Goal: Task Accomplishment & Management: Use online tool/utility

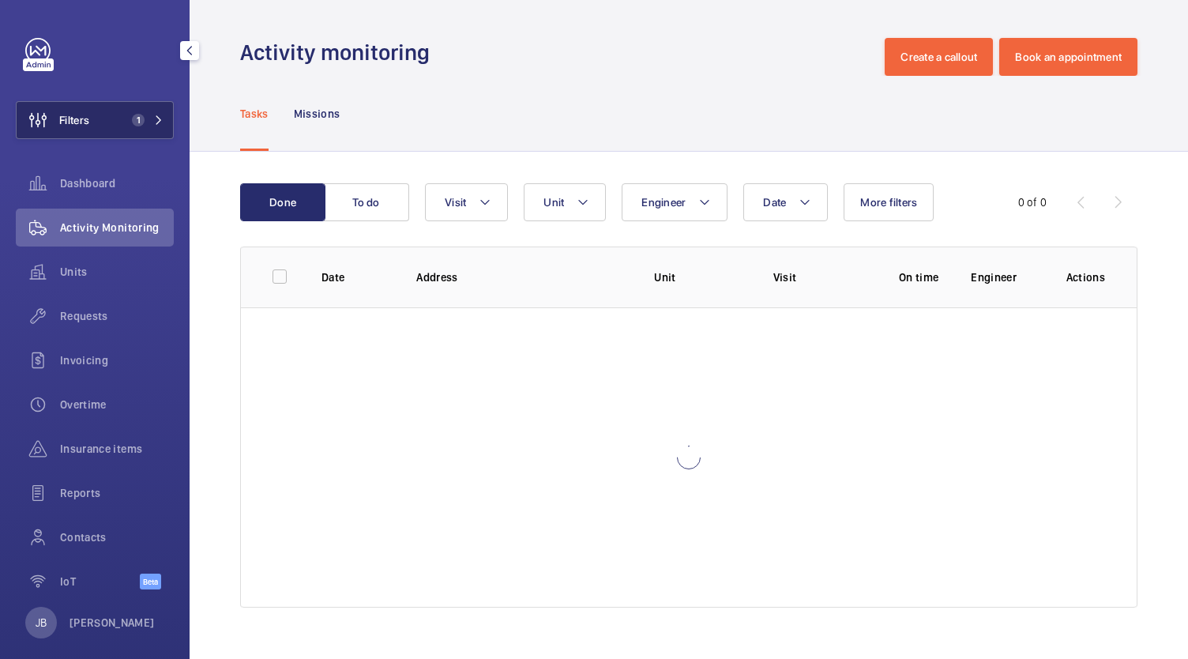
click at [70, 122] on span "Filters" at bounding box center [74, 120] width 30 height 16
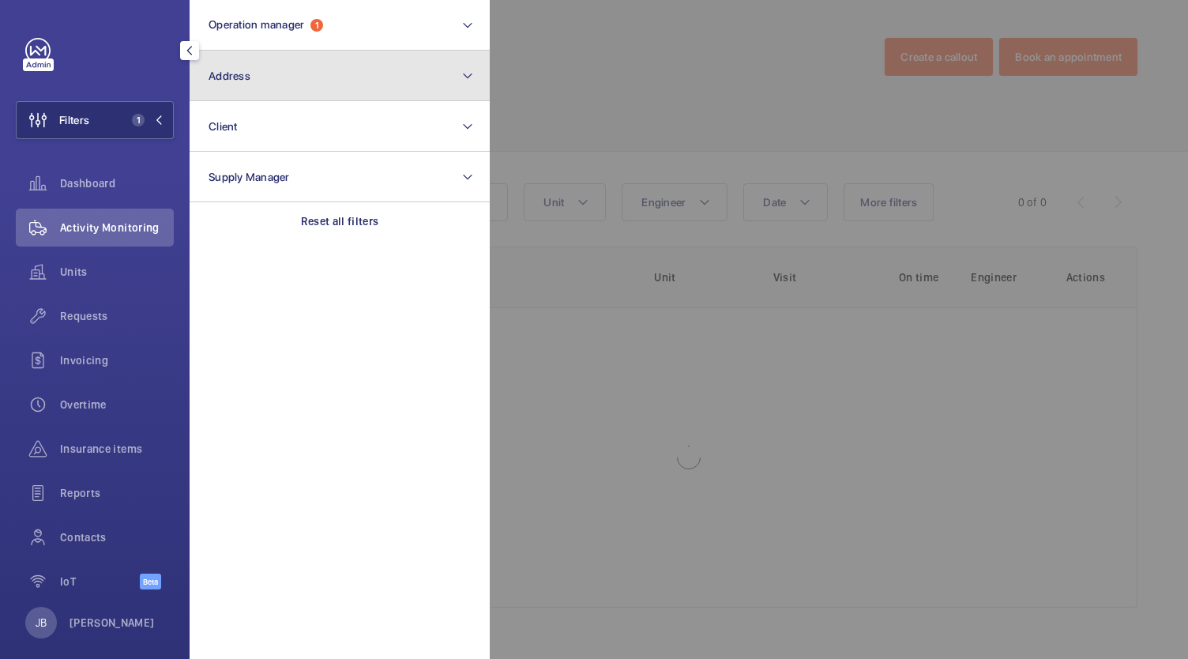
click at [346, 67] on button "Address" at bounding box center [340, 76] width 300 height 51
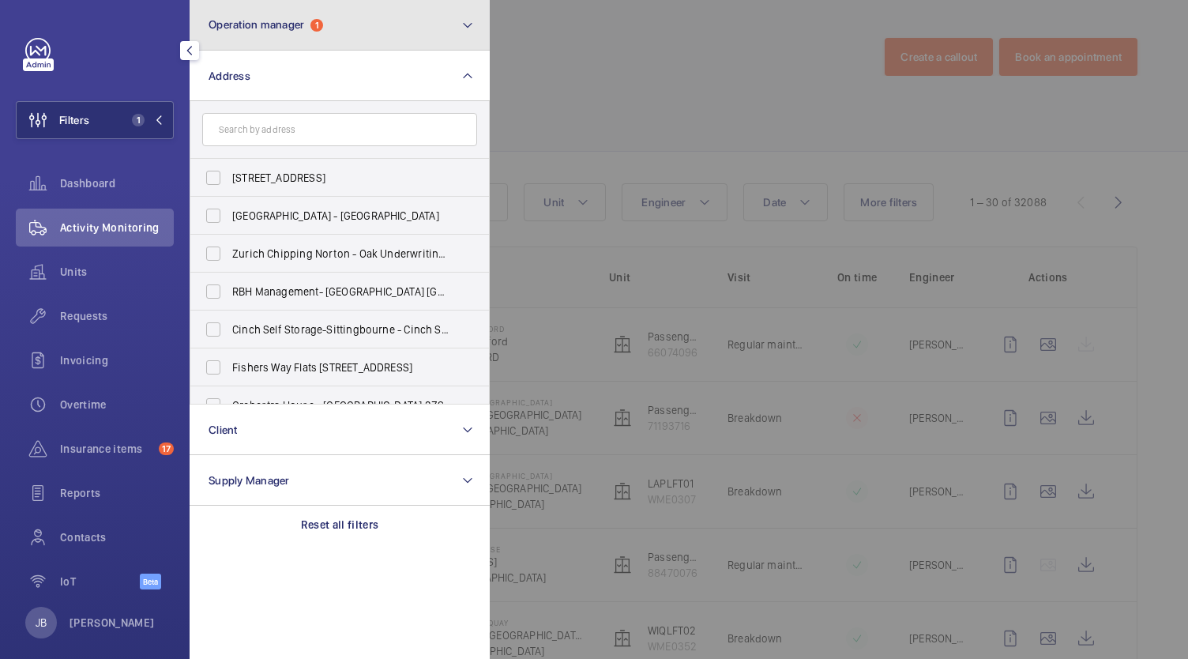
click at [312, 9] on button "Operation manager 1" at bounding box center [340, 25] width 300 height 51
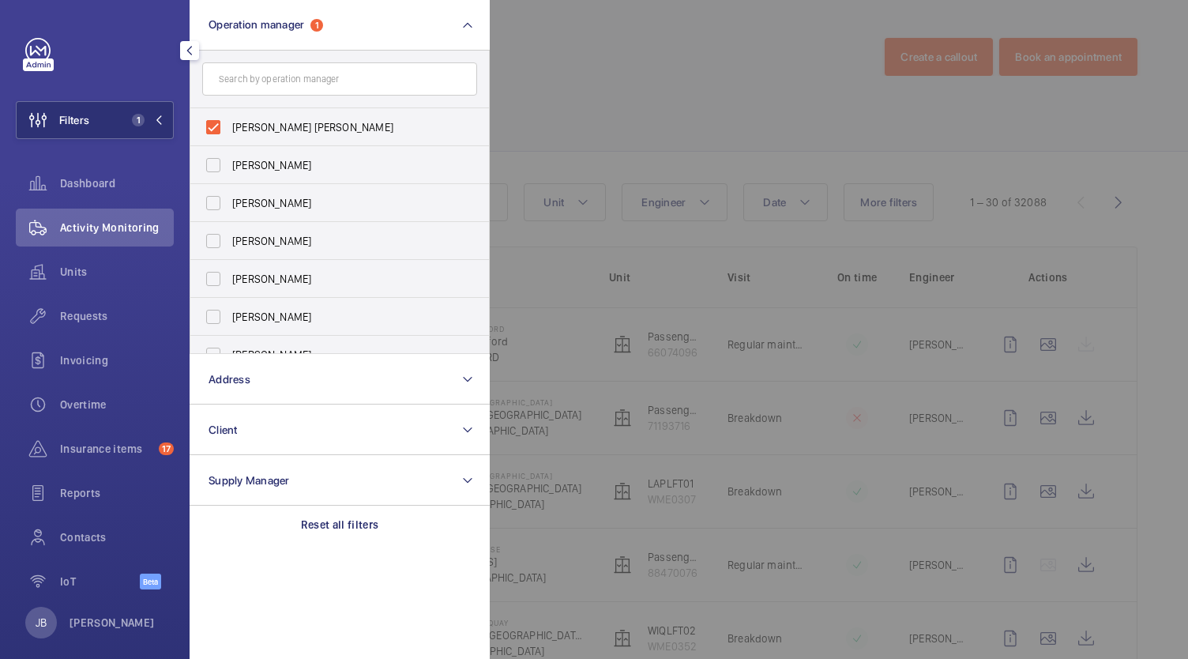
click at [324, 506] on div "Reset all filters" at bounding box center [340, 525] width 300 height 38
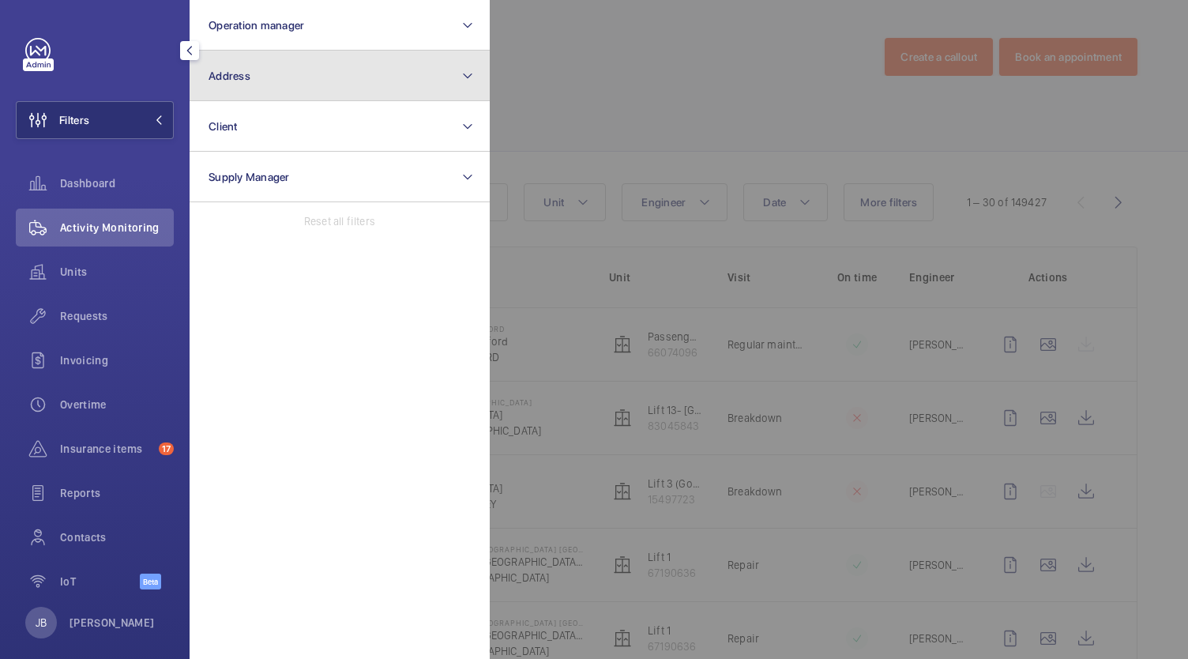
click at [329, 94] on button "Address" at bounding box center [340, 76] width 300 height 51
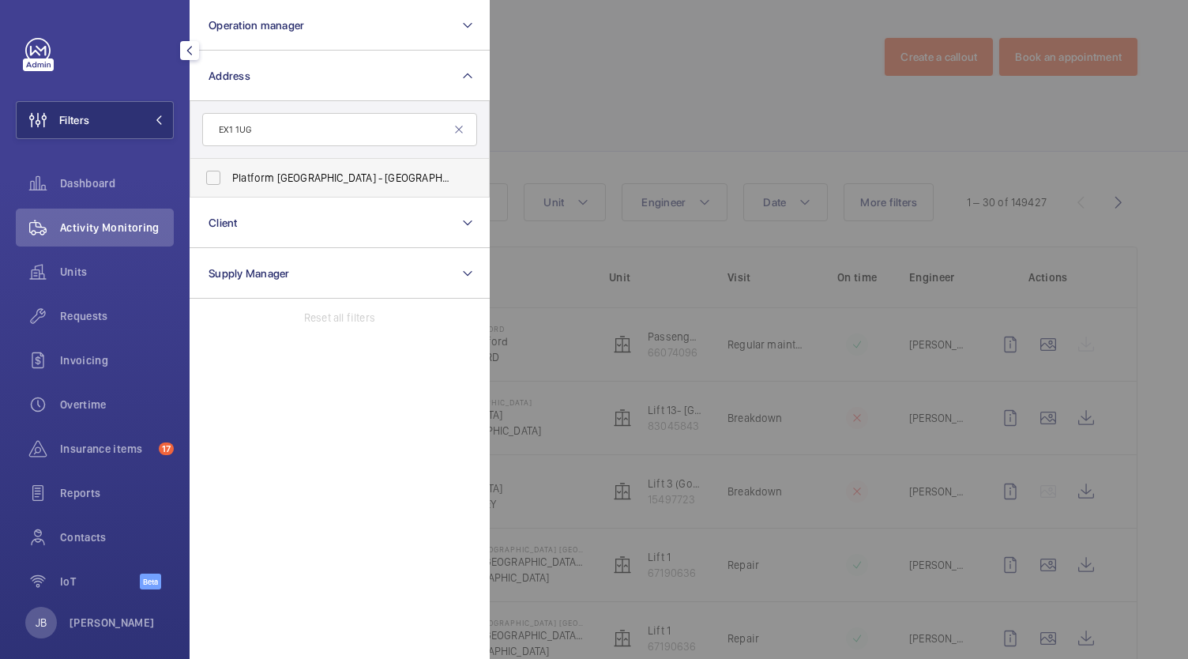
type input "EX1 1UG"
click at [309, 190] on label "Platform [GEOGRAPHIC_DATA] - [GEOGRAPHIC_DATA] 1UG" at bounding box center [327, 178] width 275 height 38
click at [229, 190] on input "Platform [GEOGRAPHIC_DATA] - [GEOGRAPHIC_DATA] 1UG" at bounding box center [213, 178] width 32 height 32
checkbox input "true"
click at [590, 112] on div at bounding box center [1084, 329] width 1188 height 659
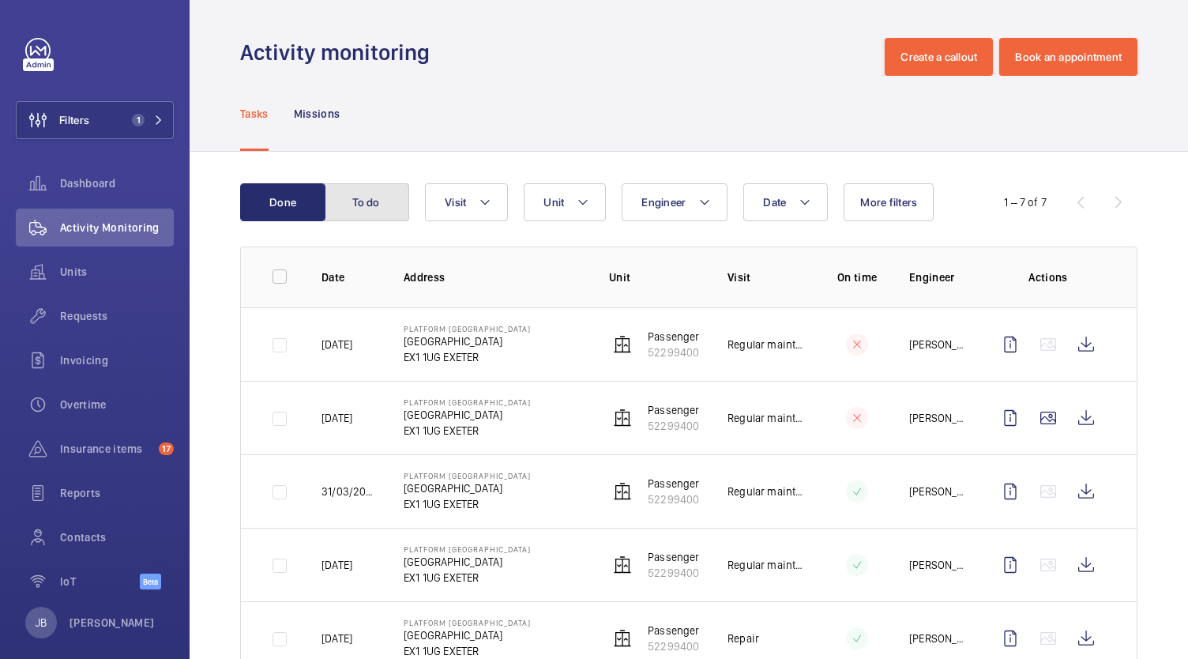
click at [378, 214] on button "To do" at bounding box center [366, 202] width 85 height 38
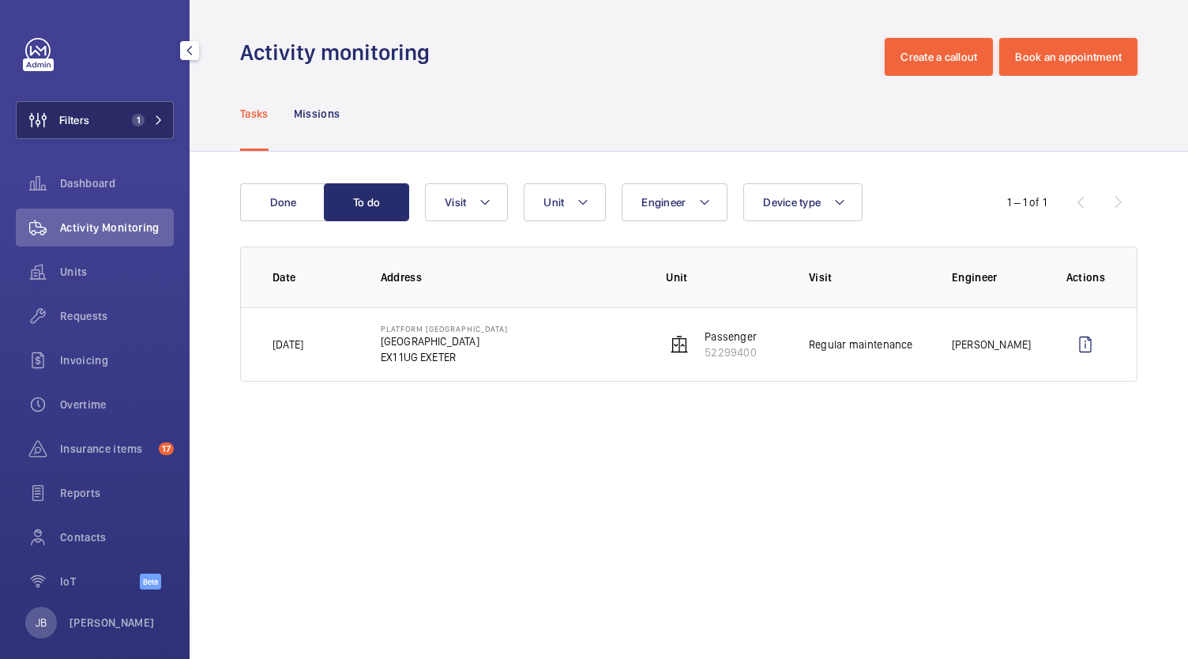
click at [94, 111] on button "Filters 1" at bounding box center [95, 120] width 158 height 38
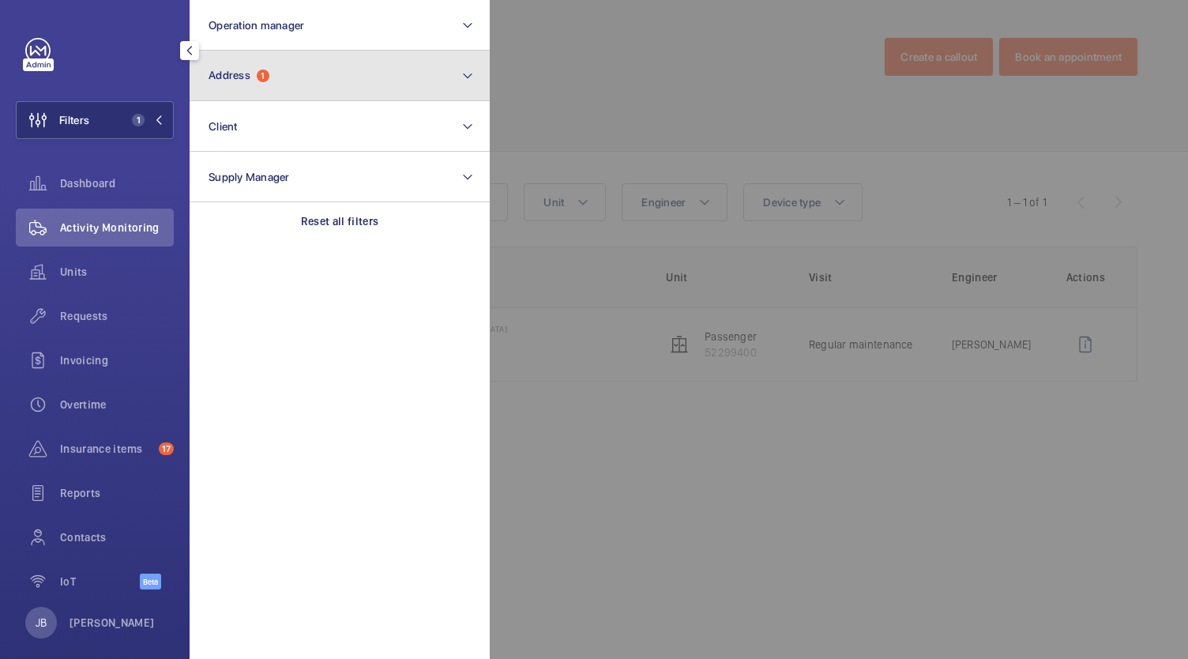
click at [366, 77] on button "Address 1" at bounding box center [340, 76] width 300 height 51
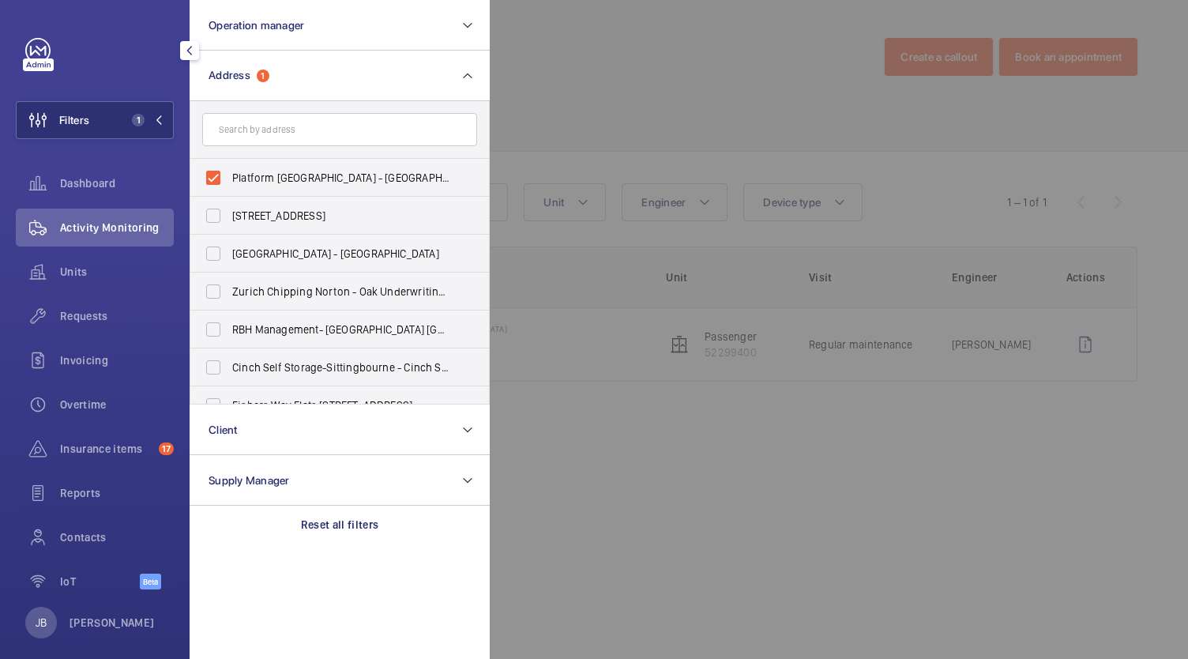
click at [773, 66] on div at bounding box center [1084, 329] width 1188 height 659
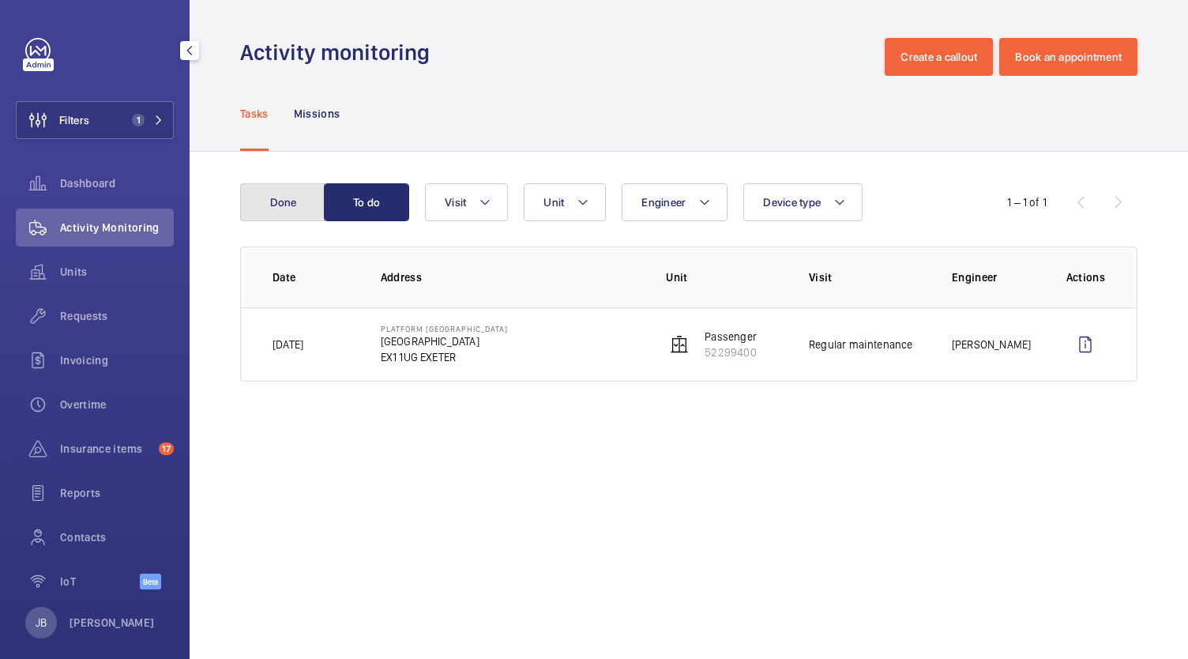
click at [261, 205] on button "Done" at bounding box center [282, 202] width 85 height 38
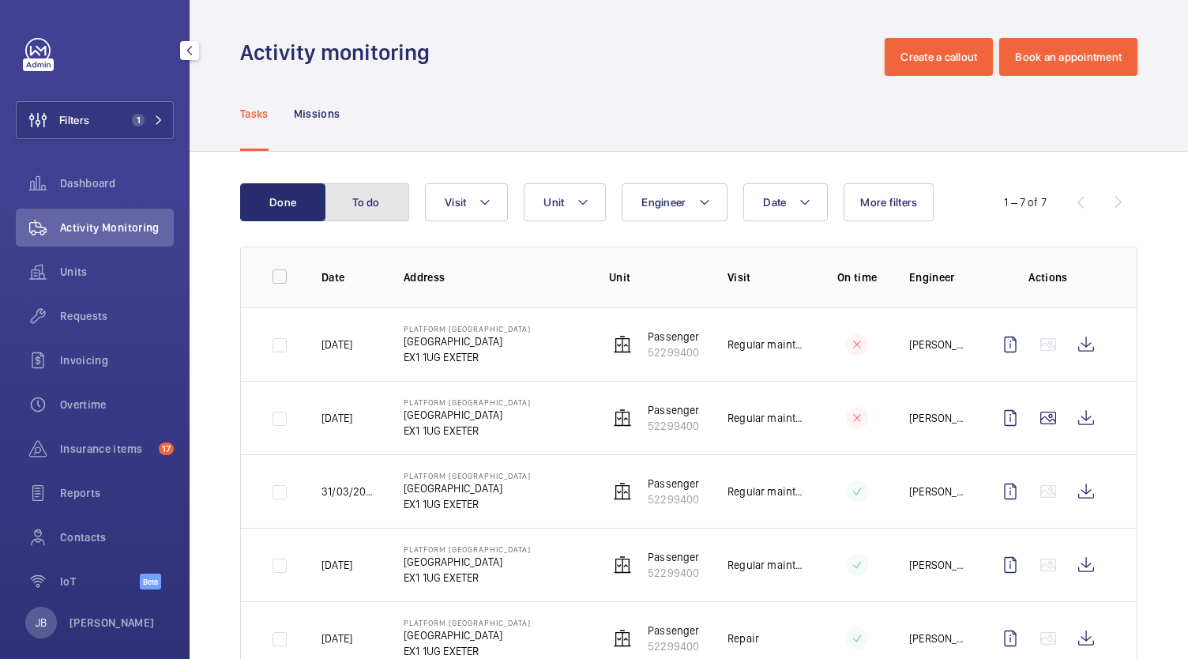
click at [386, 201] on button "To do" at bounding box center [366, 202] width 85 height 38
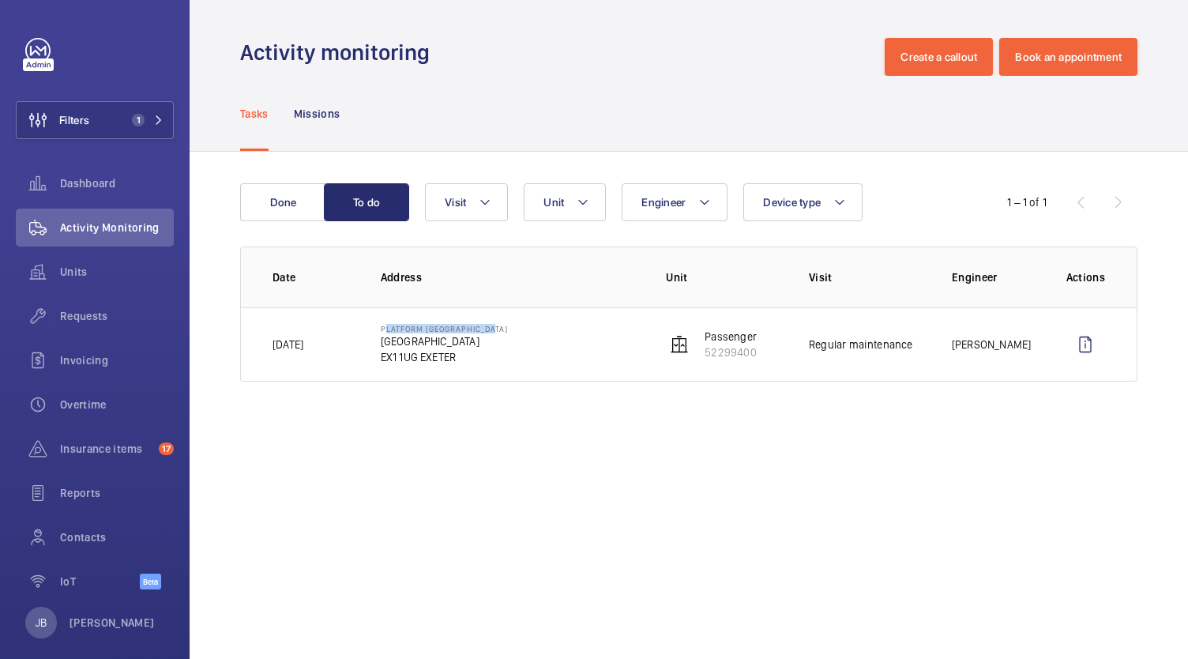
drag, startPoint x: 381, startPoint y: 328, endPoint x: 491, endPoint y: 332, distance: 110.7
click at [491, 332] on td "Platform [GEOGRAPHIC_DATA][STREET_ADDRESS]" at bounding box center [498, 344] width 286 height 74
copy p "Platform [GEOGRAPHIC_DATA]"
